Goal: Task Accomplishment & Management: Use online tool/utility

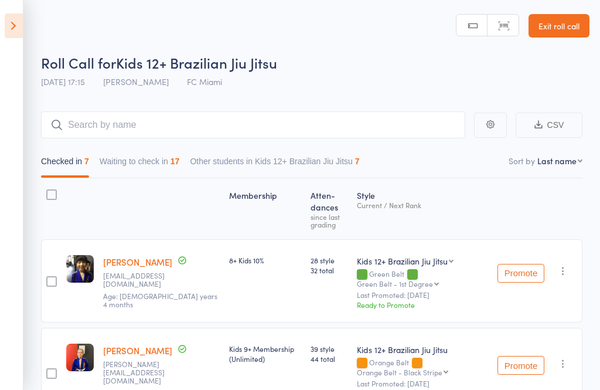
click at [571, 29] on link "Exit roll call" at bounding box center [559, 25] width 61 height 23
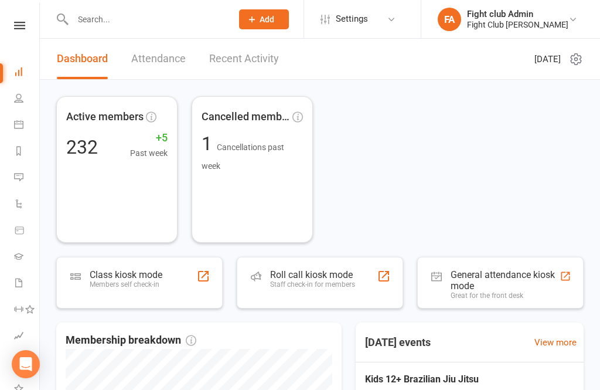
click at [354, 284] on div "Staff check-in for members" at bounding box center [312, 284] width 85 height 8
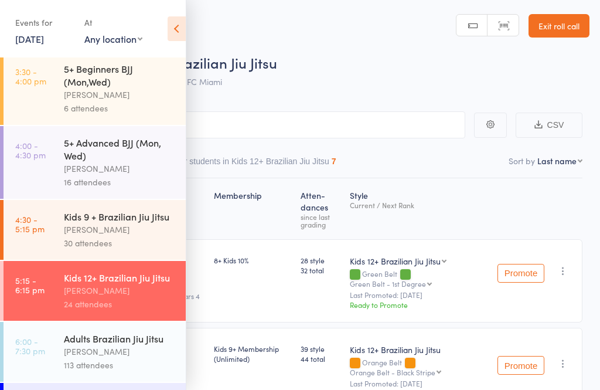
scroll to position [80, 0]
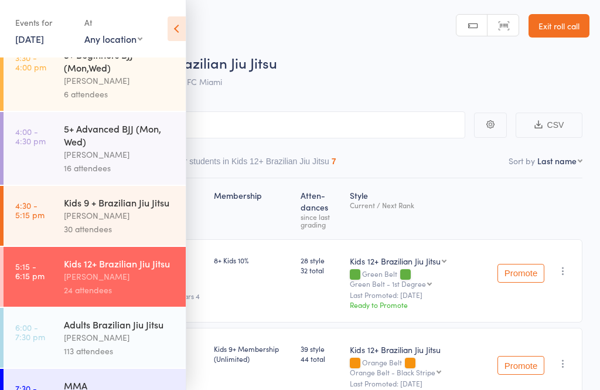
click at [118, 344] on div "[PERSON_NAME]" at bounding box center [120, 337] width 112 height 13
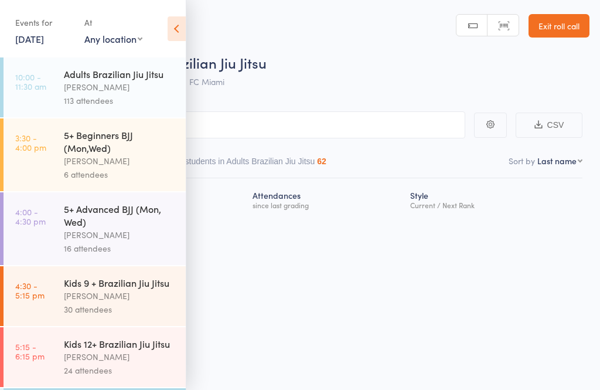
click at [171, 32] on icon at bounding box center [177, 28] width 18 height 25
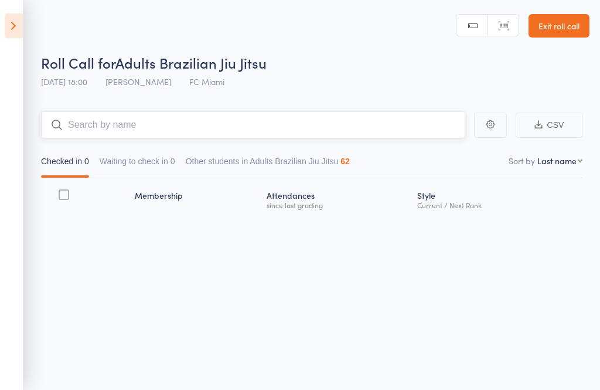
click at [325, 119] on input "search" at bounding box center [253, 124] width 424 height 27
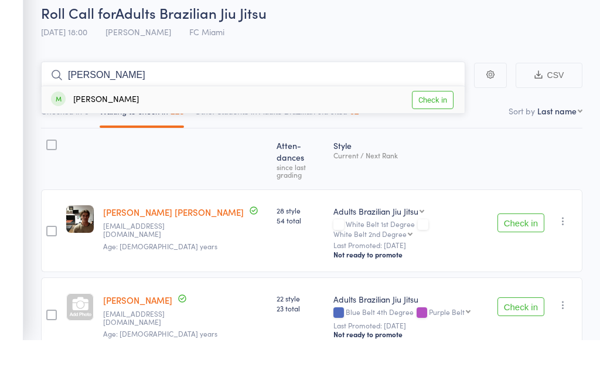
type input "Fernand"
click at [433, 141] on link "Check in" at bounding box center [433, 150] width 42 height 18
type input "kai"
click at [438, 141] on link "Check in" at bounding box center [433, 150] width 42 height 18
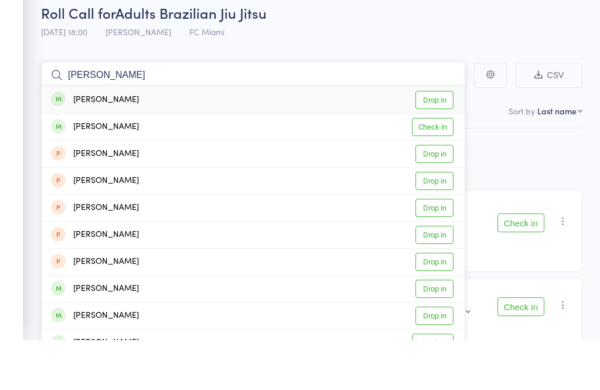
type input "alex m"
click at [440, 168] on link "Check in" at bounding box center [433, 177] width 42 height 18
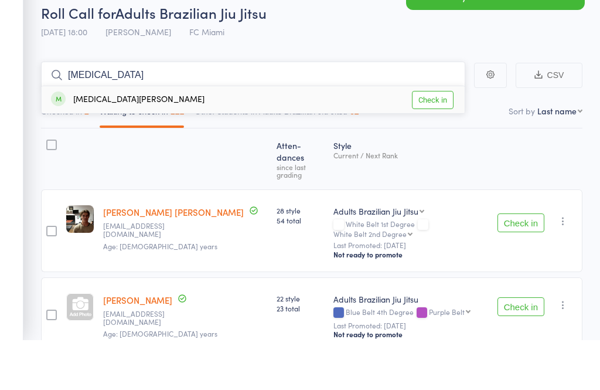
type input "nikita"
click at [448, 141] on link "Check in" at bounding box center [433, 150] width 42 height 18
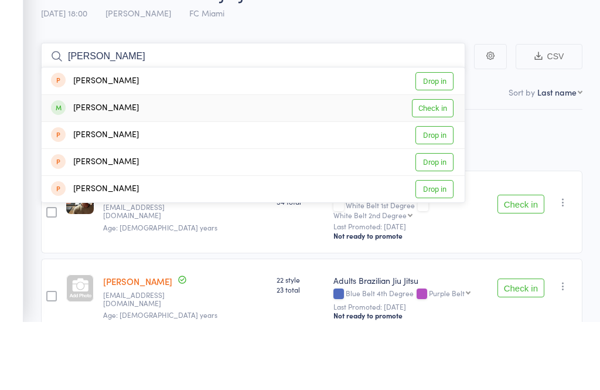
type input "ella"
click at [443, 168] on link "Check in" at bounding box center [433, 177] width 42 height 18
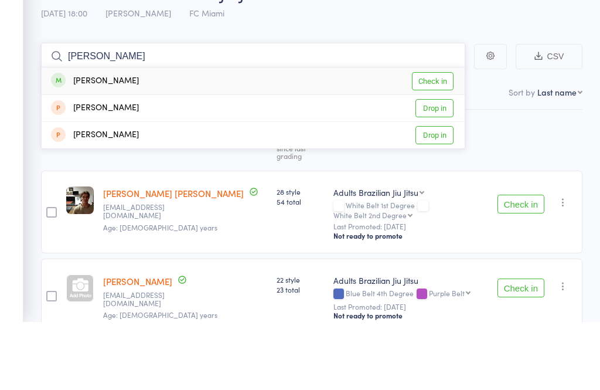
type input "xavier"
click at [440, 141] on link "Check in" at bounding box center [433, 150] width 42 height 18
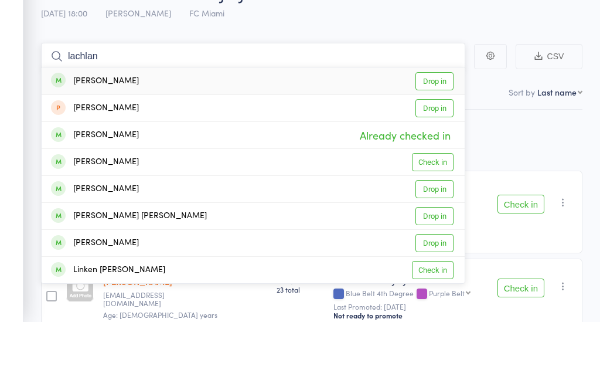
type input "lachlan"
click at [438, 141] on link "Drop in" at bounding box center [435, 150] width 38 height 18
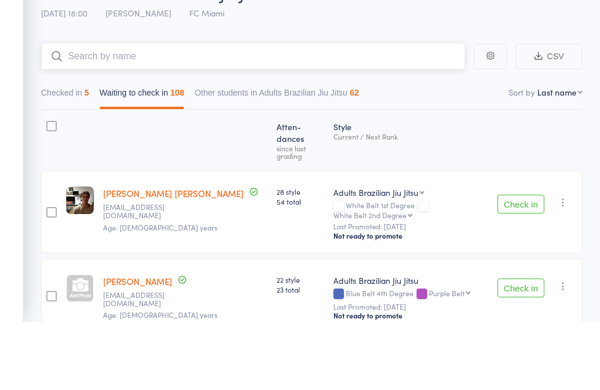
scroll to position [69, 0]
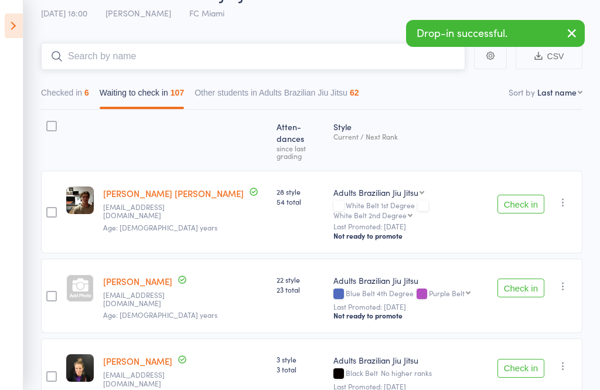
click at [241, 55] on input "search" at bounding box center [253, 56] width 424 height 27
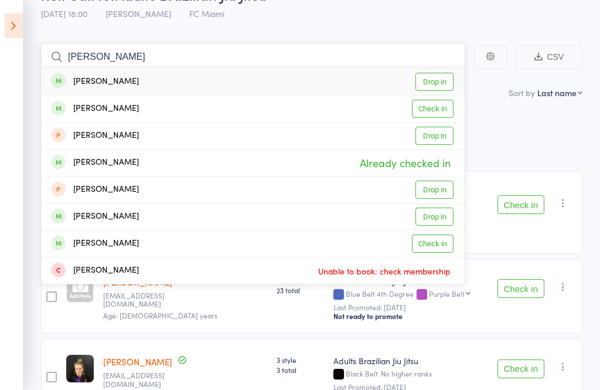
type input "Richard"
click at [448, 110] on link "Check in" at bounding box center [433, 109] width 42 height 18
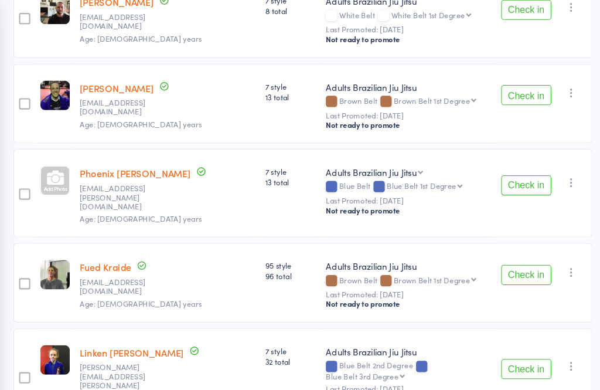
scroll to position [4782, 0]
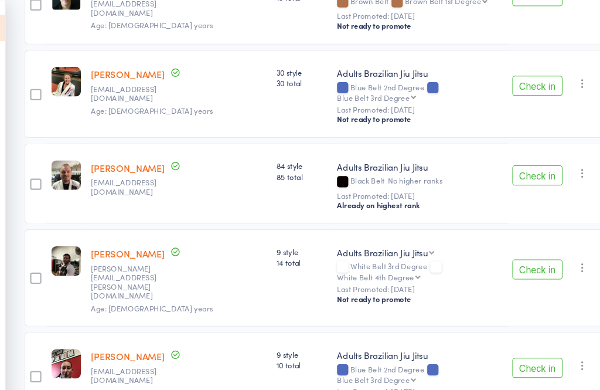
click at [503, 243] on button "Check in" at bounding box center [521, 252] width 47 height 19
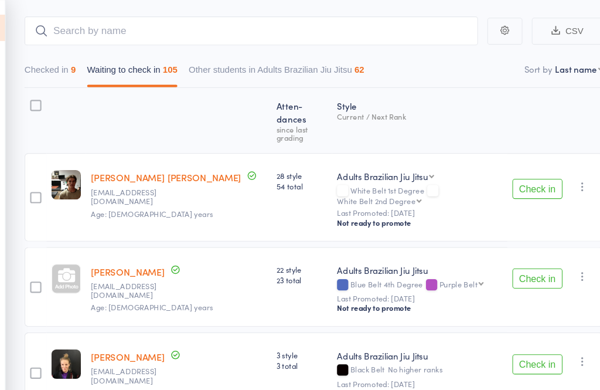
scroll to position [0, 0]
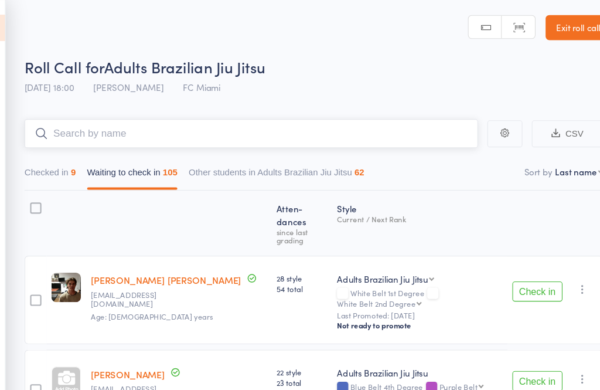
click at [294, 127] on input "search" at bounding box center [253, 124] width 424 height 27
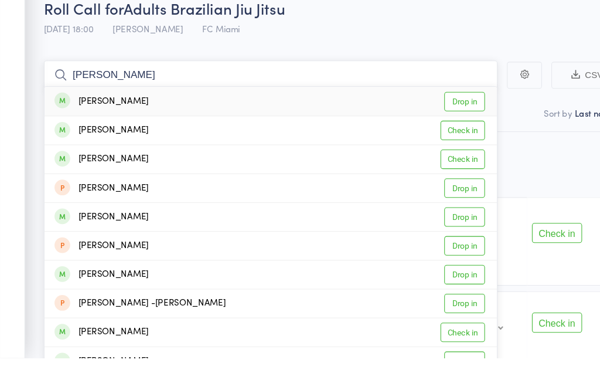
type input "Max hun"
click at [447, 141] on link "Drop in" at bounding box center [435, 150] width 38 height 18
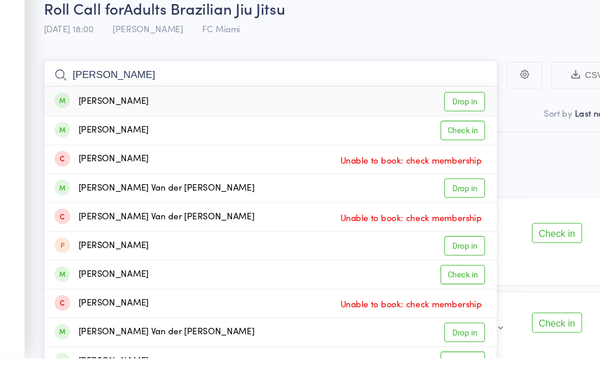
type input "nick van"
click at [434, 141] on link "Drop in" at bounding box center [435, 150] width 38 height 18
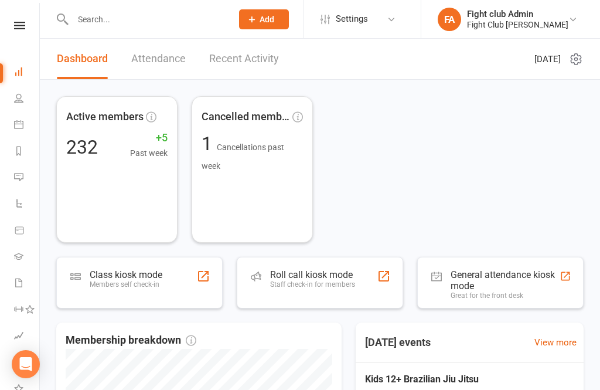
click at [316, 285] on div "Staff check-in for members" at bounding box center [312, 284] width 85 height 8
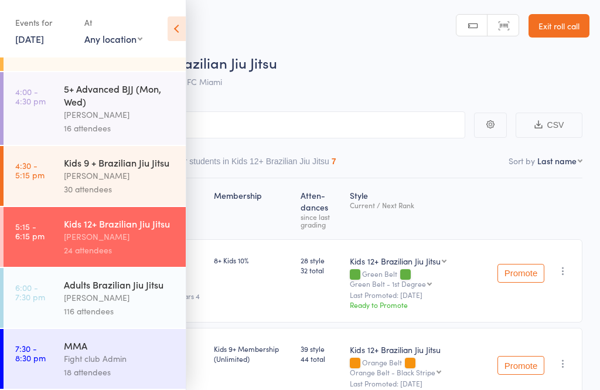
scroll to position [131, 0]
click at [133, 310] on div "116 attendees" at bounding box center [120, 310] width 112 height 13
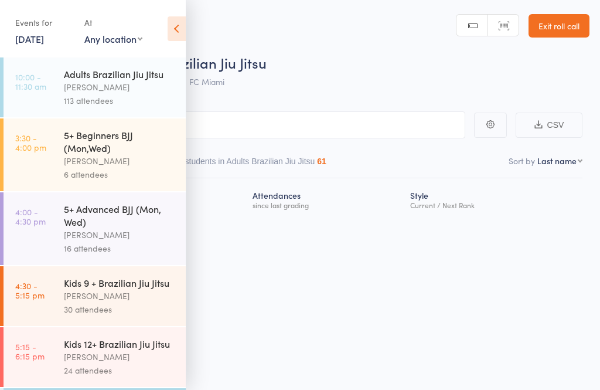
click at [185, 32] on icon at bounding box center [177, 28] width 18 height 25
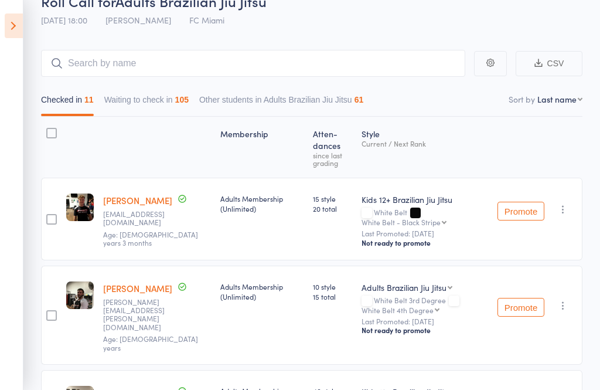
scroll to position [61, 0]
click at [178, 91] on button "Waiting to check in 105" at bounding box center [146, 103] width 84 height 27
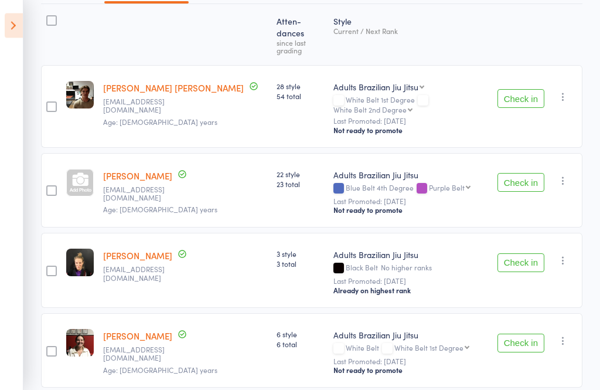
click at [531, 90] on button "Check in" at bounding box center [521, 99] width 47 height 19
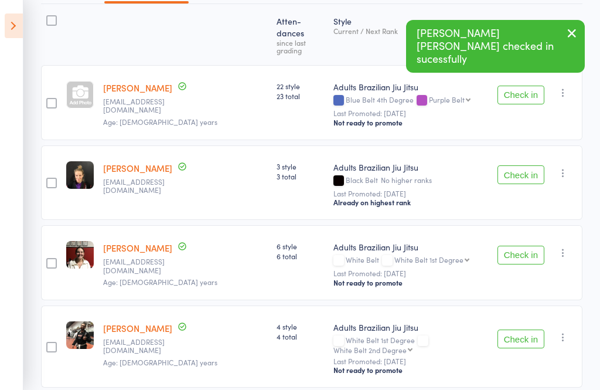
click at [536, 246] on button "Check in" at bounding box center [521, 255] width 47 height 19
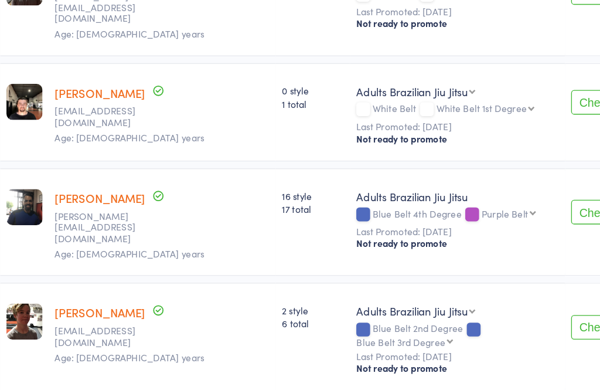
scroll to position [1151, 0]
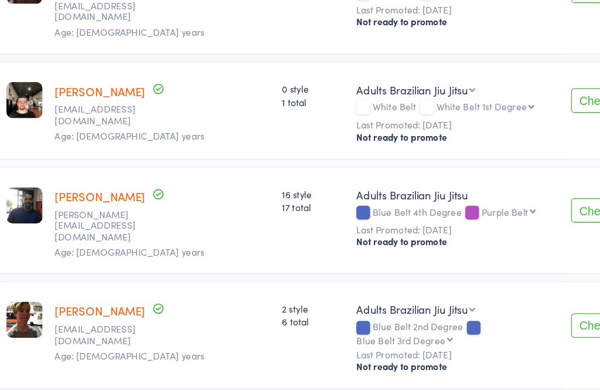
click at [498, 302] on button "Check in" at bounding box center [521, 311] width 47 height 19
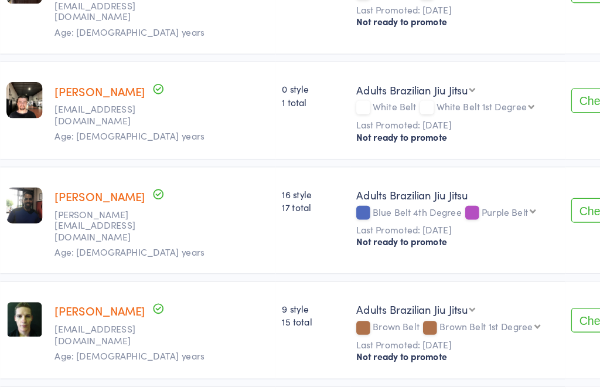
click at [498, 298] on button "Check in" at bounding box center [521, 307] width 47 height 19
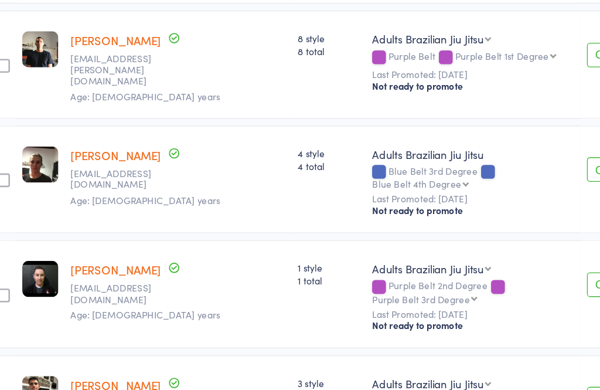
scroll to position [2187, 0]
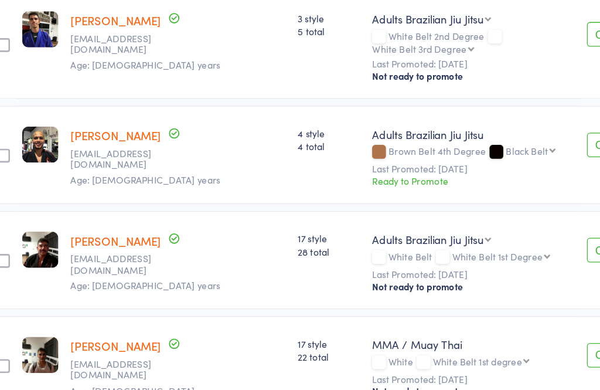
click at [498, 245] on button "Check in" at bounding box center [521, 254] width 47 height 19
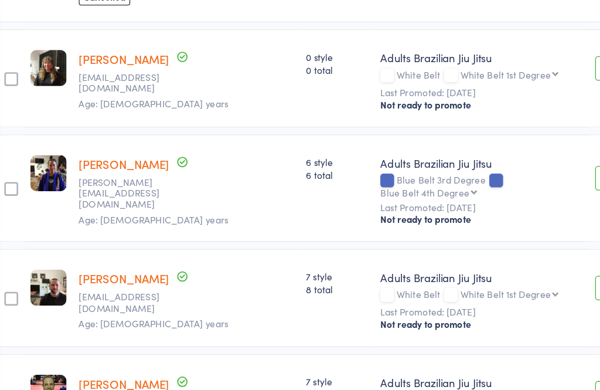
scroll to position [4039, 0]
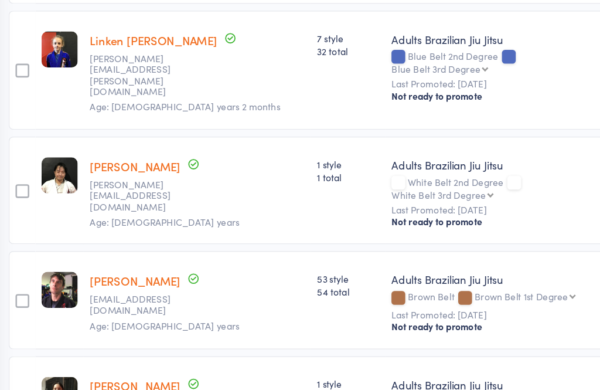
scroll to position [4461, 0]
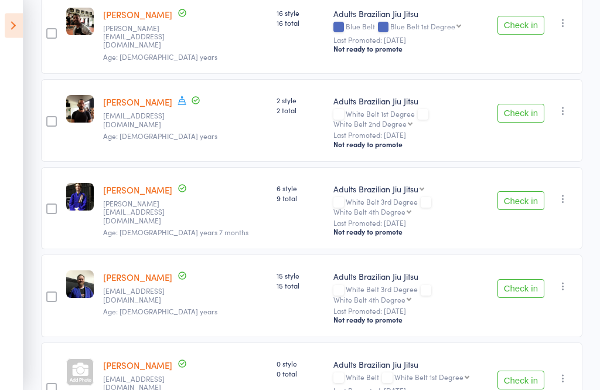
scroll to position [5689, 0]
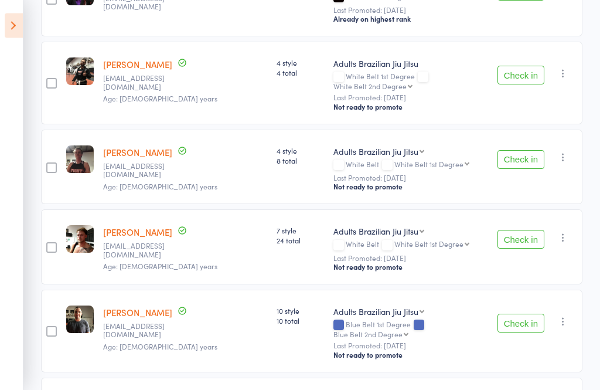
scroll to position [0, 0]
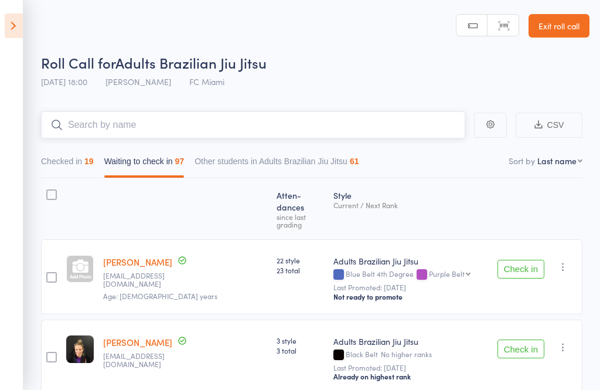
click at [313, 134] on input "search" at bounding box center [253, 124] width 424 height 27
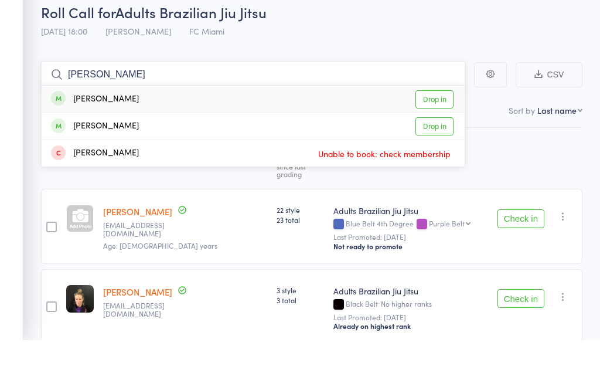
type input "Kirk"
click at [442, 141] on link "Drop in" at bounding box center [435, 150] width 38 height 18
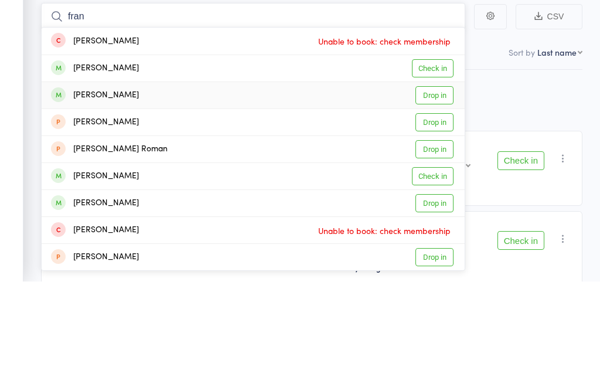
type input "fran"
click at [435, 195] on link "Drop in" at bounding box center [435, 204] width 38 height 18
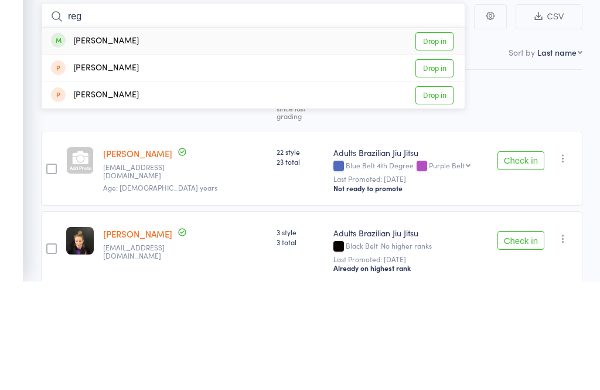
type input "reg"
click at [444, 141] on link "Drop in" at bounding box center [435, 150] width 38 height 18
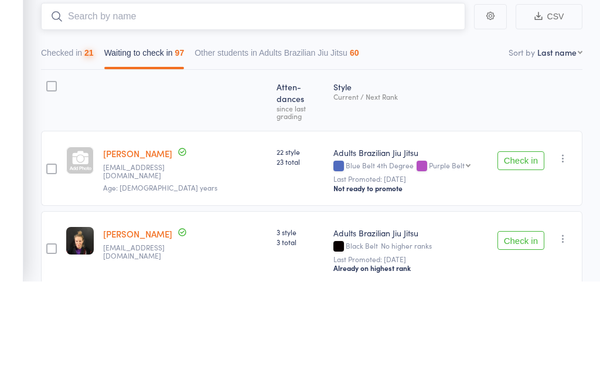
click at [93, 156] on div "21" at bounding box center [88, 160] width 9 height 9
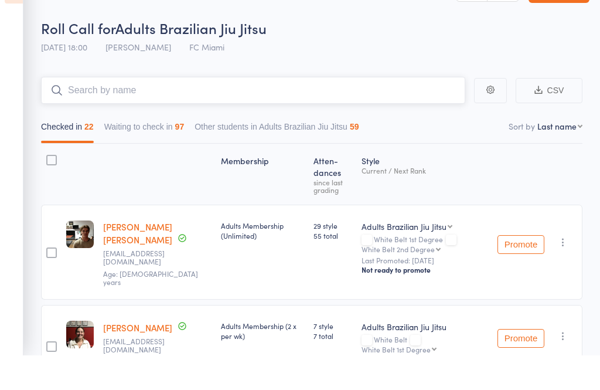
scroll to position [35, 0]
